Goal: Obtain resource: Obtain resource

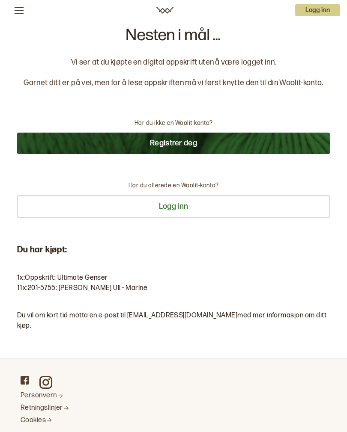
click at [172, 205] on button "Logg inn" at bounding box center [173, 206] width 312 height 23
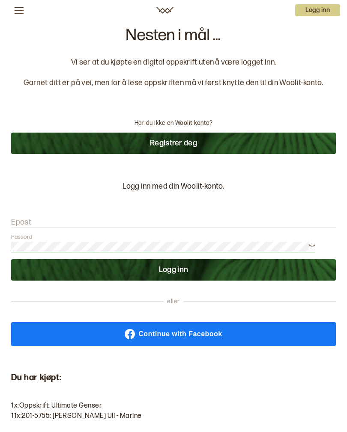
click at [171, 273] on button "Logg inn" at bounding box center [173, 269] width 324 height 21
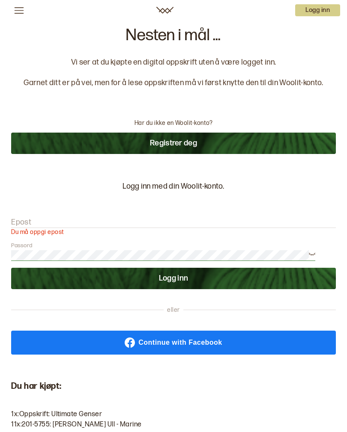
click at [29, 221] on label "Epost" at bounding box center [21, 222] width 20 height 10
click at [29, 221] on input "Epost" at bounding box center [173, 222] width 324 height 11
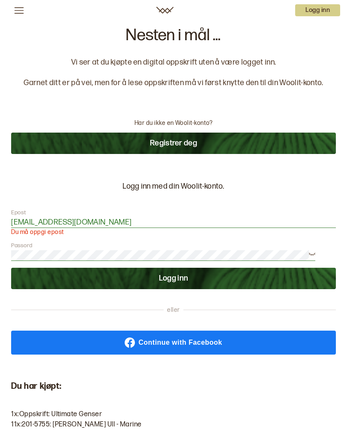
type input "[EMAIL_ADDRESS][DOMAIN_NAME]"
click at [171, 276] on button "Logg inn" at bounding box center [173, 278] width 324 height 21
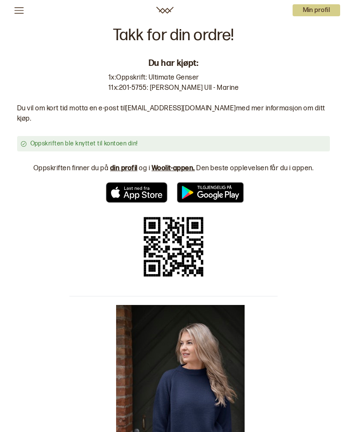
click at [309, 9] on p "Min profil" at bounding box center [316, 10] width 48 height 12
click at [284, 33] on span "Profil" at bounding box center [287, 33] width 16 height 8
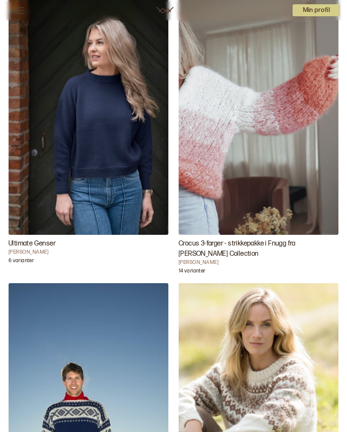
scroll to position [80, 0]
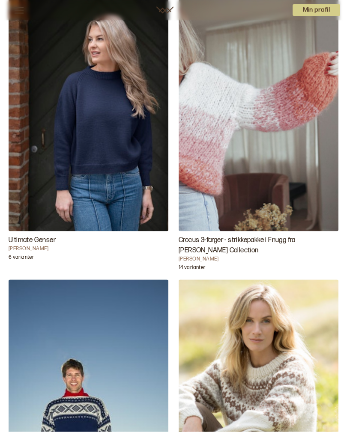
click at [100, 158] on img "Ultimate Genser" at bounding box center [89, 112] width 160 height 240
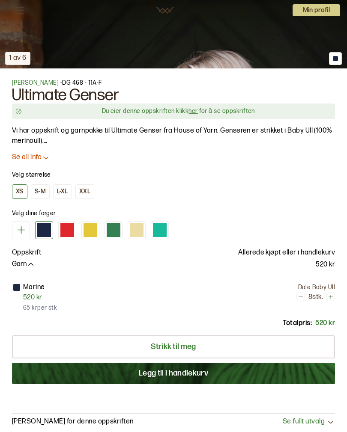
scroll to position [451, 0]
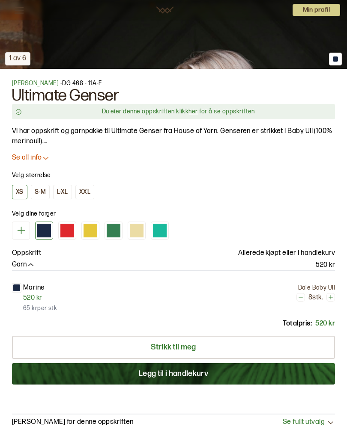
click at [191, 113] on link "her" at bounding box center [192, 111] width 9 height 7
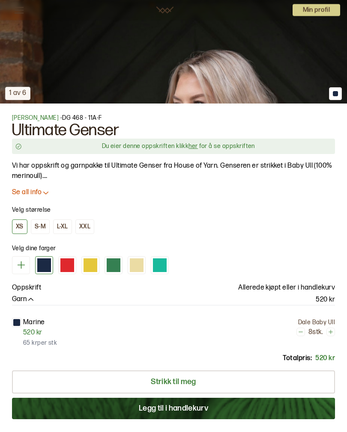
scroll to position [407, 0]
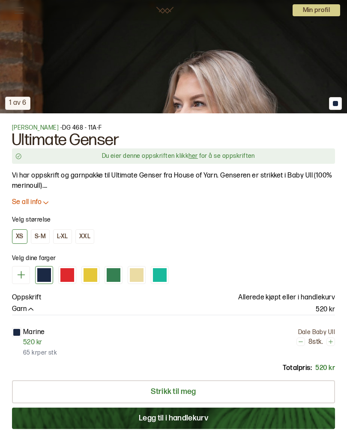
click at [197, 154] on link "her" at bounding box center [192, 155] width 9 height 7
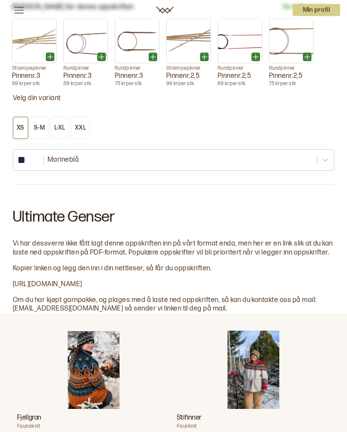
scroll to position [960, 0]
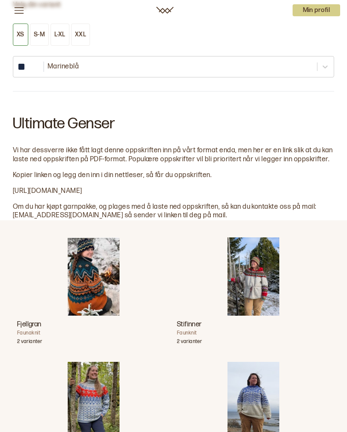
click at [82, 187] on span "[URL][DOMAIN_NAME]" at bounding box center [47, 191] width 69 height 8
click at [178, 275] on div "Stifinner" at bounding box center [253, 277] width 153 height 78
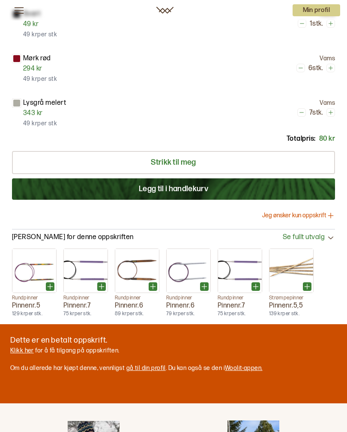
scroll to position [841, 0]
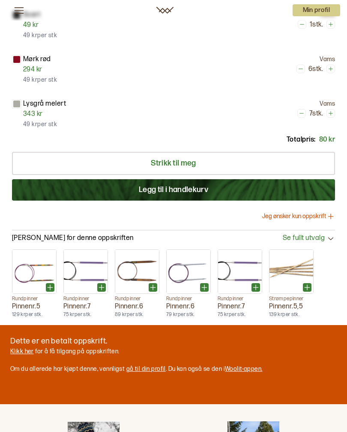
click at [26, 350] on link "Klikk her" at bounding box center [22, 351] width 24 height 7
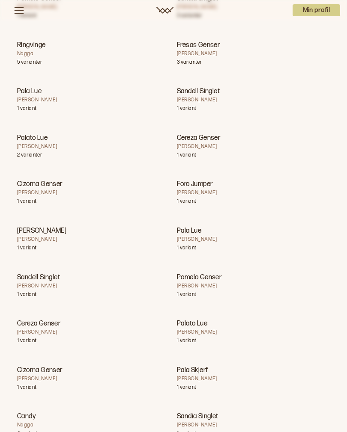
scroll to position [6463, 0]
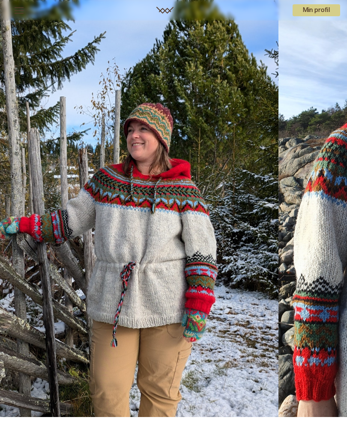
click at [314, 8] on p "Min profil" at bounding box center [316, 10] width 48 height 12
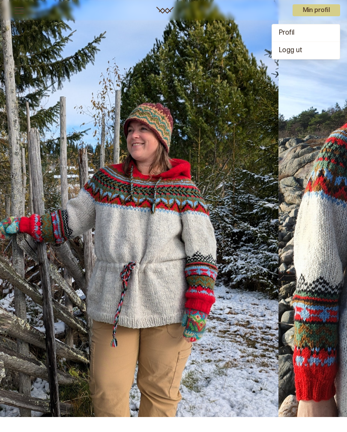
click at [289, 31] on span "Profil" at bounding box center [287, 33] width 16 height 8
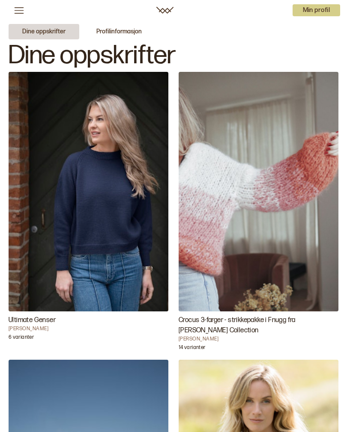
click at [37, 30] on button "Dine oppskrifter" at bounding box center [44, 31] width 71 height 15
click at [102, 183] on img "Ultimate Genser" at bounding box center [89, 192] width 160 height 240
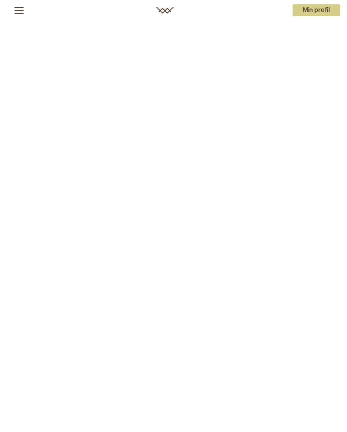
click at [91, 210] on div "1 av 6 1 av 6" at bounding box center [173, 260] width 347 height 520
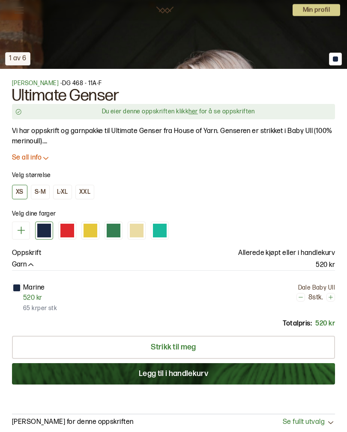
scroll to position [451, 0]
click at [196, 111] on link "her" at bounding box center [192, 111] width 9 height 7
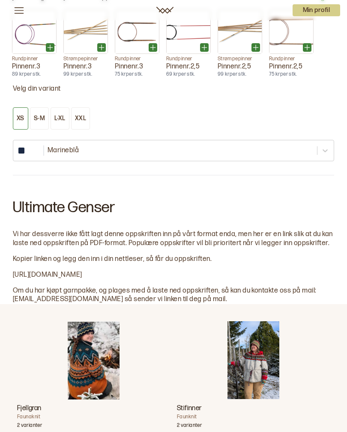
scroll to position [960, 0]
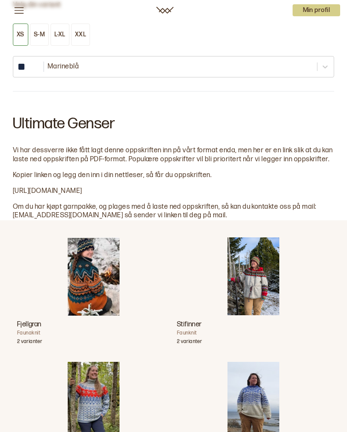
click at [82, 190] on span "[URL][DOMAIN_NAME]" at bounding box center [47, 191] width 69 height 8
click at [82, 188] on span "[URL][DOMAIN_NAME]" at bounding box center [47, 191] width 69 height 8
click at [30, 187] on span "[URL][DOMAIN_NAME]" at bounding box center [47, 191] width 69 height 8
click at [271, 181] on div at bounding box center [173, 183] width 321 height 7
click at [82, 187] on span "[URL][DOMAIN_NAME]" at bounding box center [47, 191] width 69 height 8
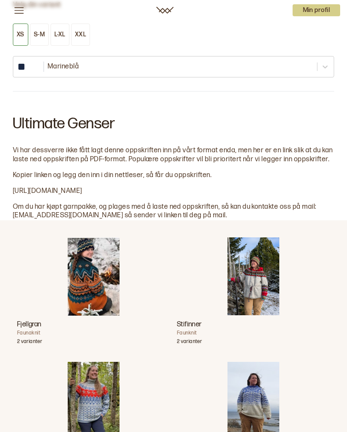
click at [82, 187] on span "[URL][DOMAIN_NAME]" at bounding box center [47, 191] width 69 height 8
click at [252, 117] on h2 "Ultimate Genser" at bounding box center [173, 122] width 321 height 34
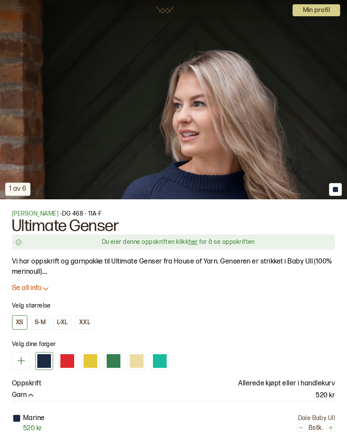
scroll to position [321, 0]
